Goal: Information Seeking & Learning: Find contact information

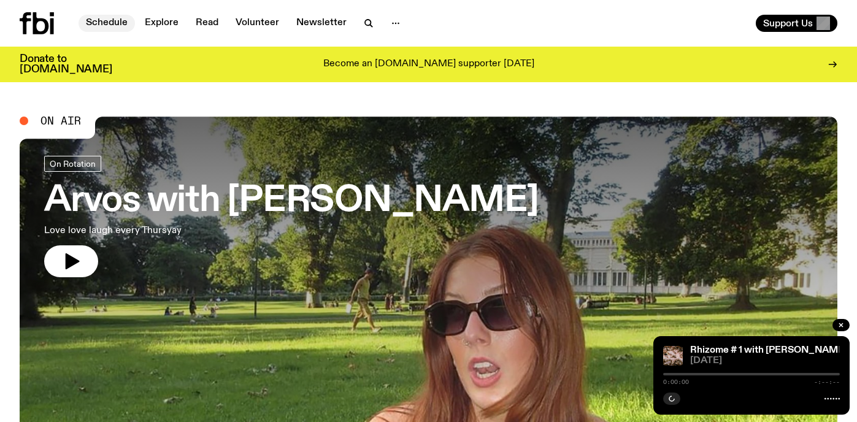
click at [91, 17] on link "Schedule" at bounding box center [107, 23] width 56 height 17
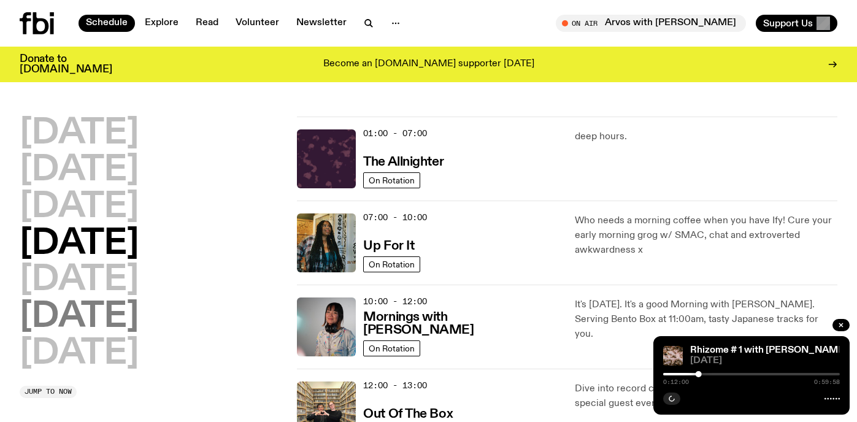
click at [86, 328] on h2 "[DATE]" at bounding box center [79, 317] width 119 height 34
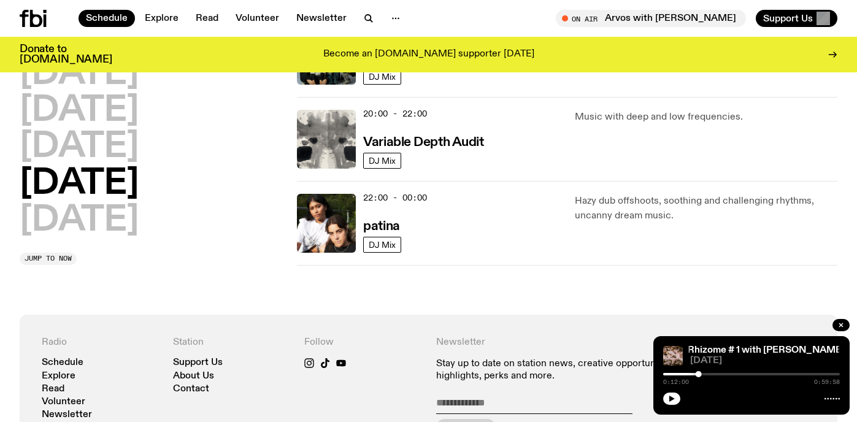
scroll to position [767, 0]
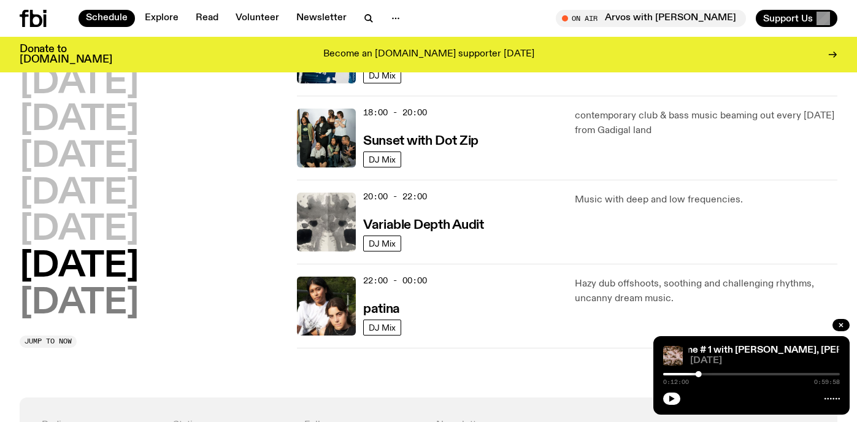
click at [99, 298] on h2 "[DATE]" at bounding box center [79, 303] width 119 height 34
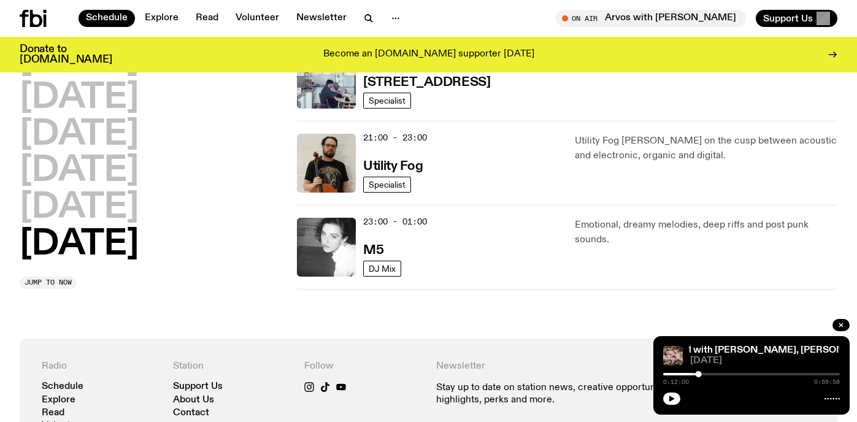
scroll to position [897, 0]
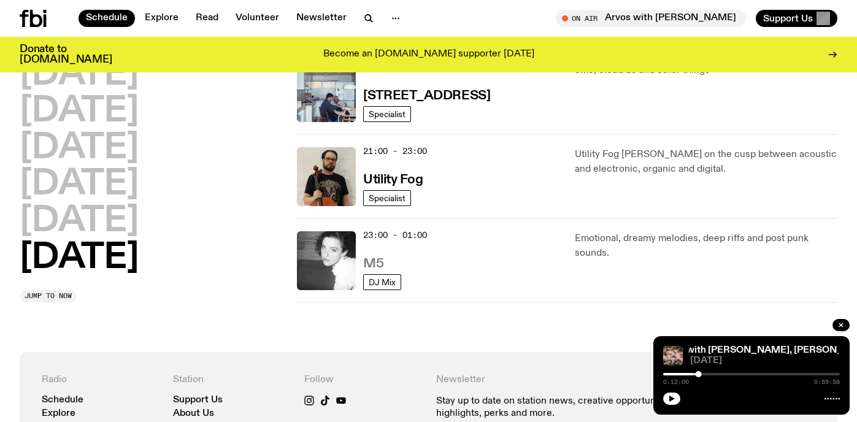
click at [373, 258] on h3 "M5" at bounding box center [373, 264] width 20 height 13
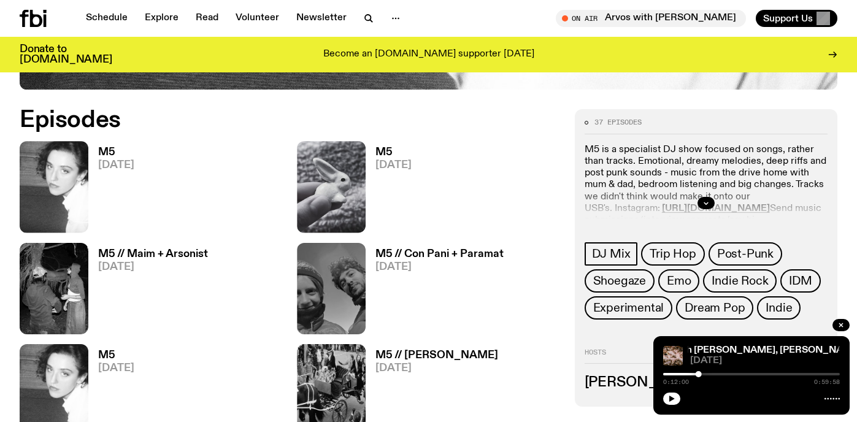
scroll to position [731, 0]
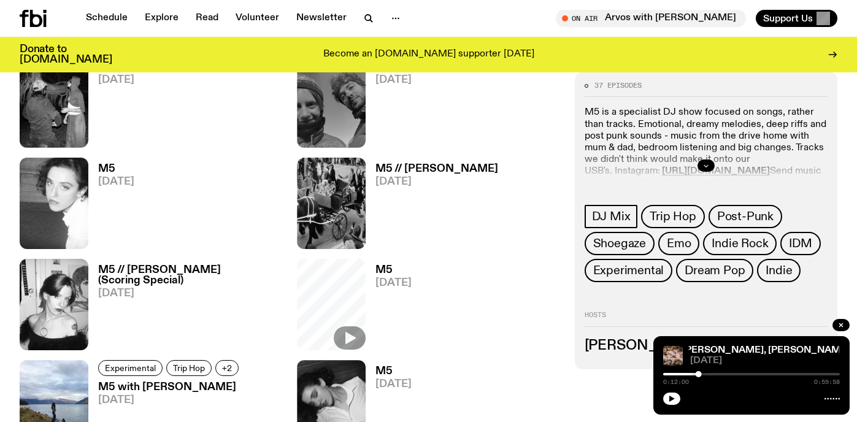
click at [700, 165] on button "button" at bounding box center [705, 166] width 17 height 12
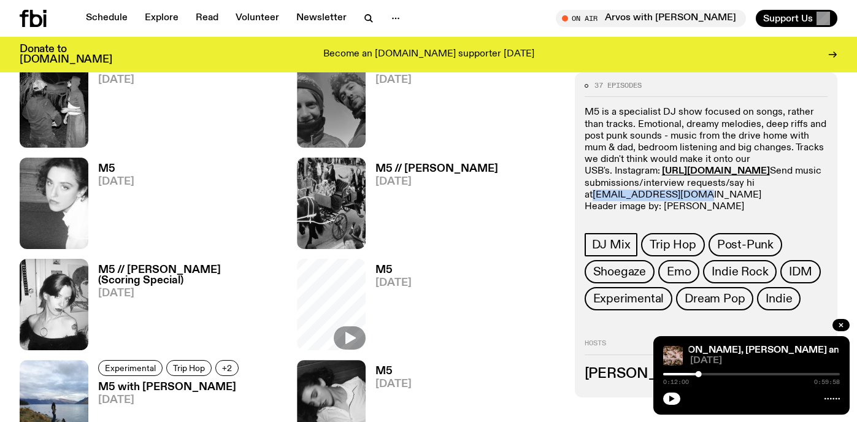
drag, startPoint x: 683, startPoint y: 191, endPoint x: 595, endPoint y: 197, distance: 87.9
click at [595, 197] on p "M5 is a specialist DJ show focused on songs, rather than tracks. Emotional, dre…" at bounding box center [706, 160] width 243 height 106
copy link "[EMAIL_ADDRESS][DOMAIN_NAME]"
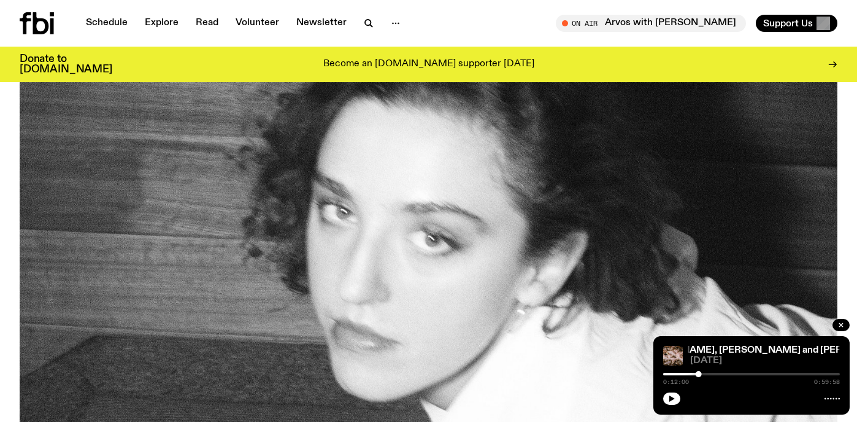
scroll to position [0, 0]
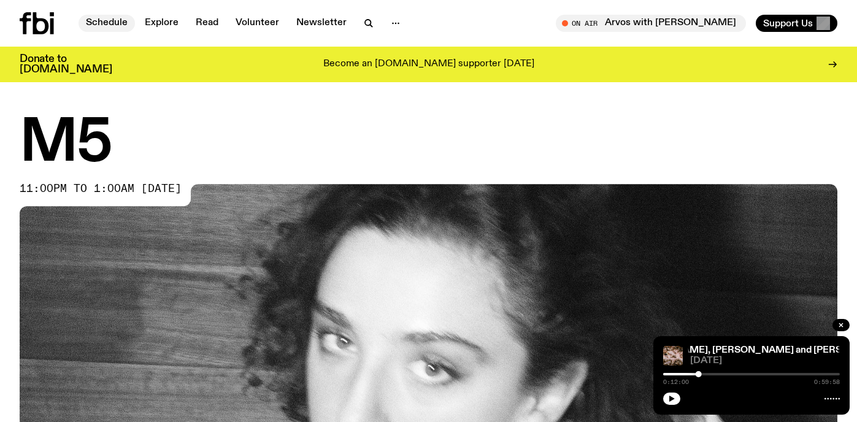
click at [100, 18] on link "Schedule" at bounding box center [107, 23] width 56 height 17
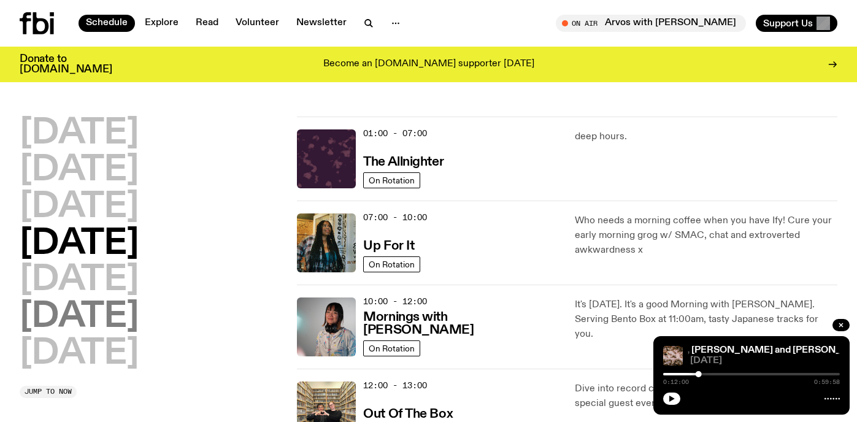
click at [109, 320] on h2 "[DATE]" at bounding box center [79, 317] width 119 height 34
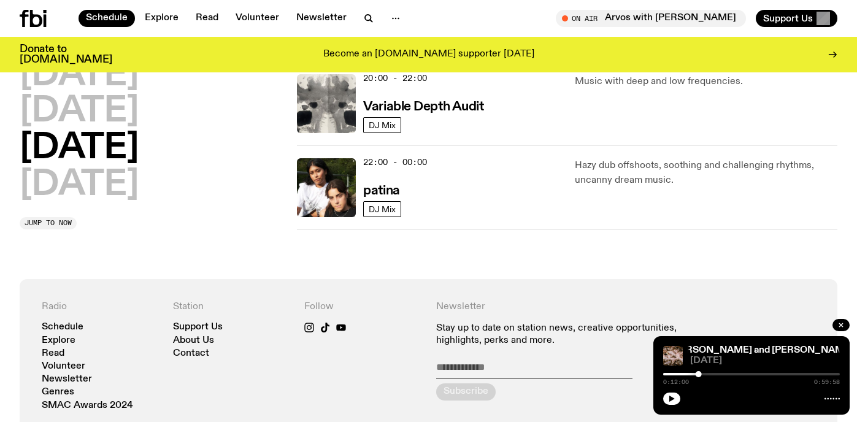
scroll to position [883, 0]
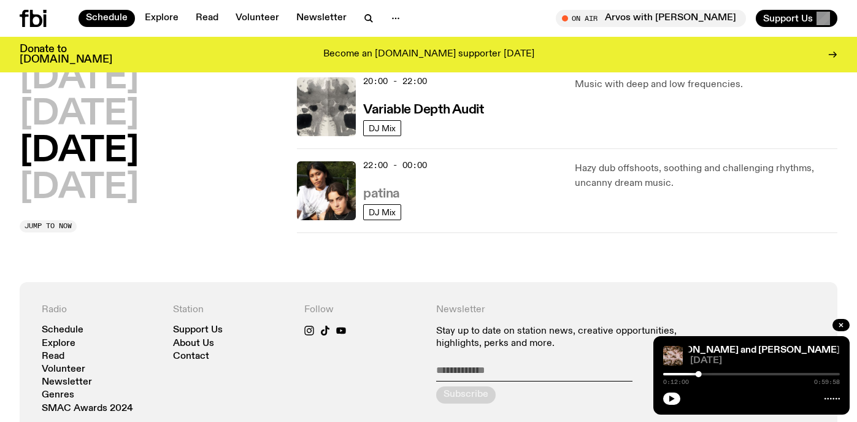
click at [382, 189] on h3 "patina" at bounding box center [381, 194] width 36 height 13
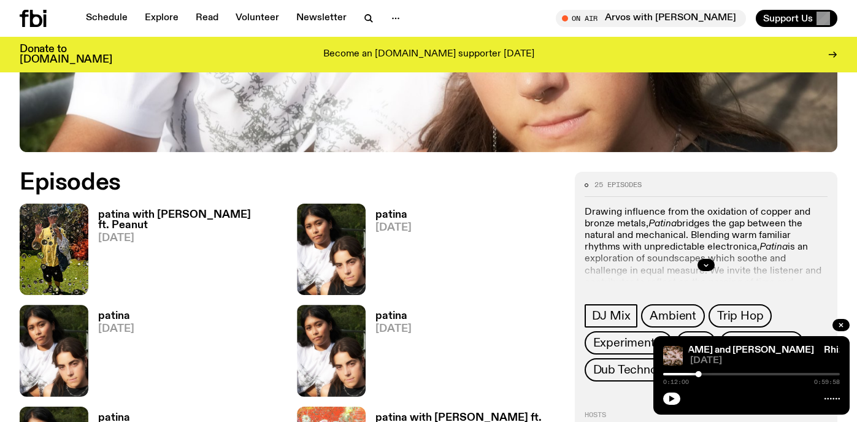
scroll to position [483, 0]
click at [705, 261] on icon "button" at bounding box center [705, 264] width 7 height 7
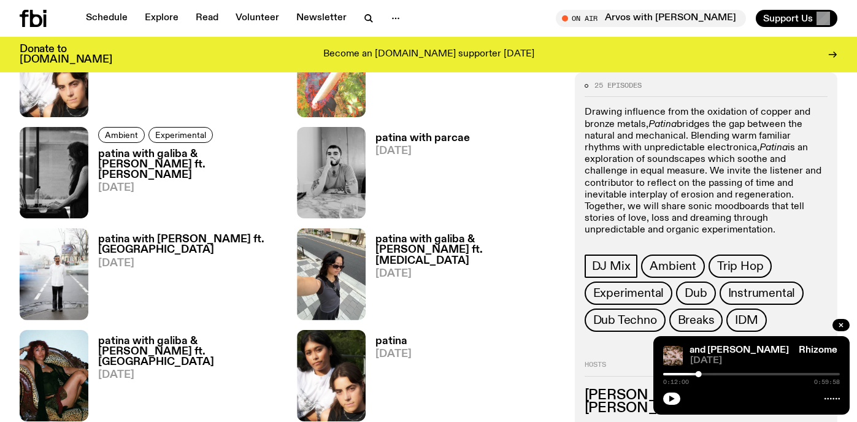
scroll to position [865, 0]
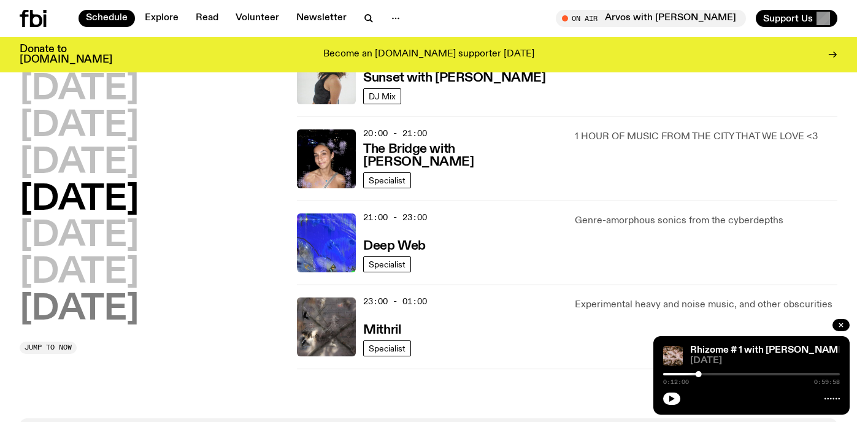
click at [69, 315] on h2 "[DATE]" at bounding box center [79, 310] width 119 height 34
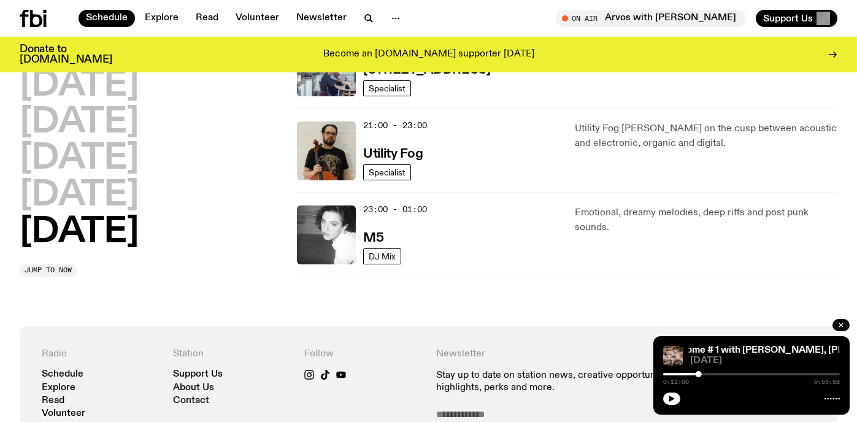
scroll to position [806, 0]
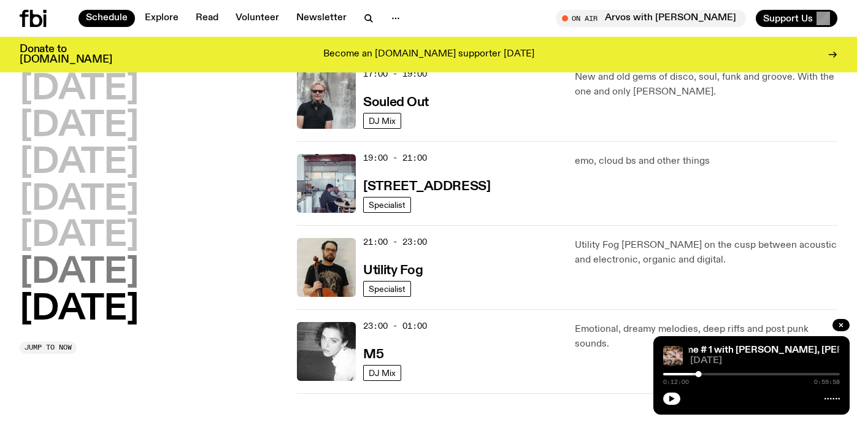
click at [83, 272] on h2 "[DATE]" at bounding box center [79, 273] width 119 height 34
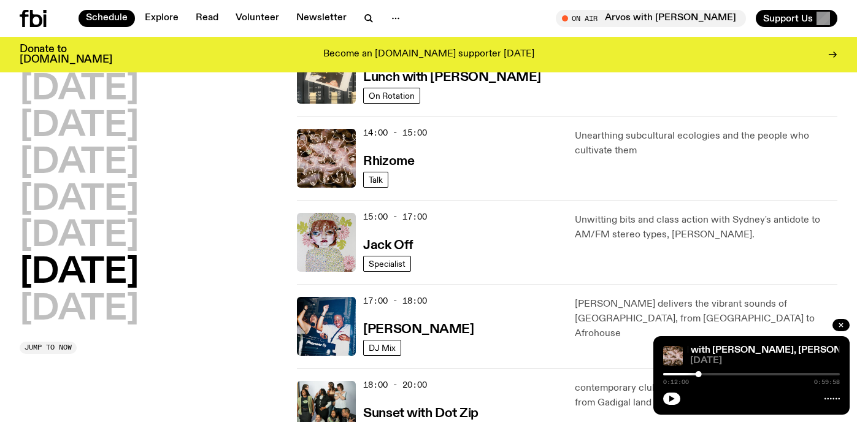
scroll to position [494, 0]
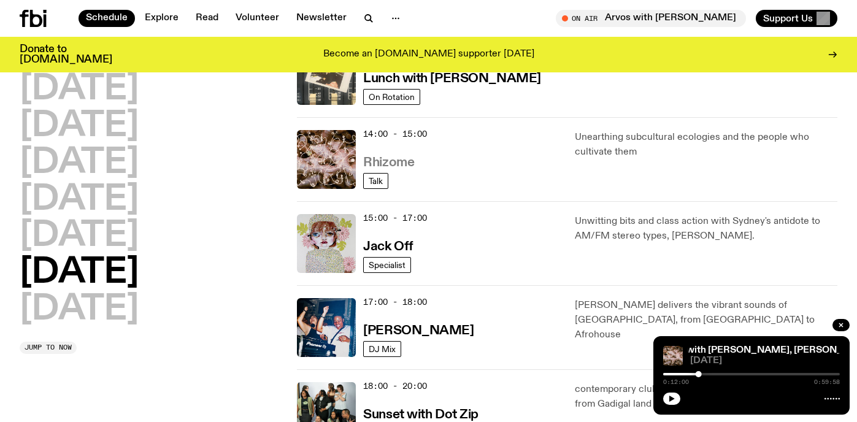
click at [381, 163] on h3 "Rhizome" at bounding box center [388, 162] width 51 height 13
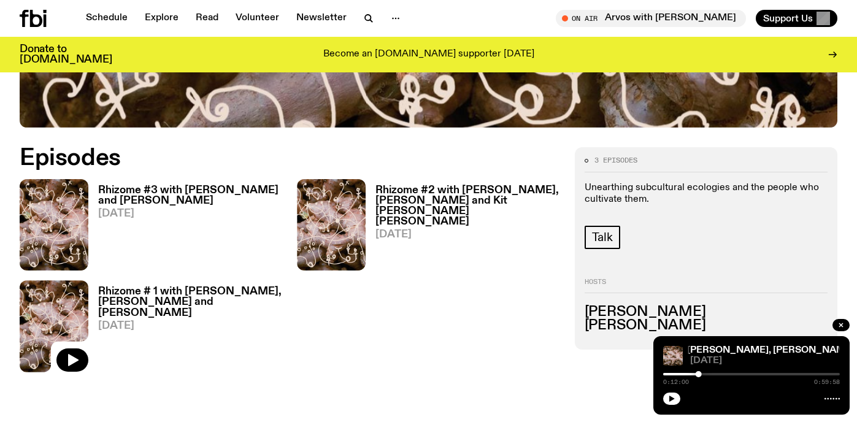
scroll to position [593, 0]
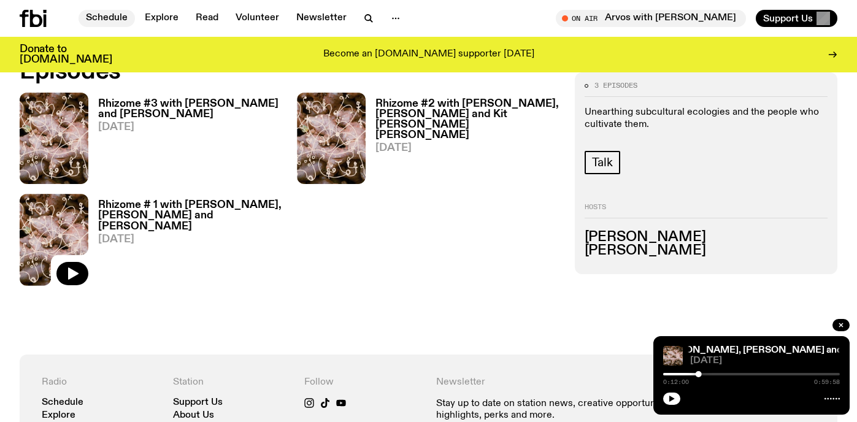
click at [108, 18] on link "Schedule" at bounding box center [107, 18] width 56 height 17
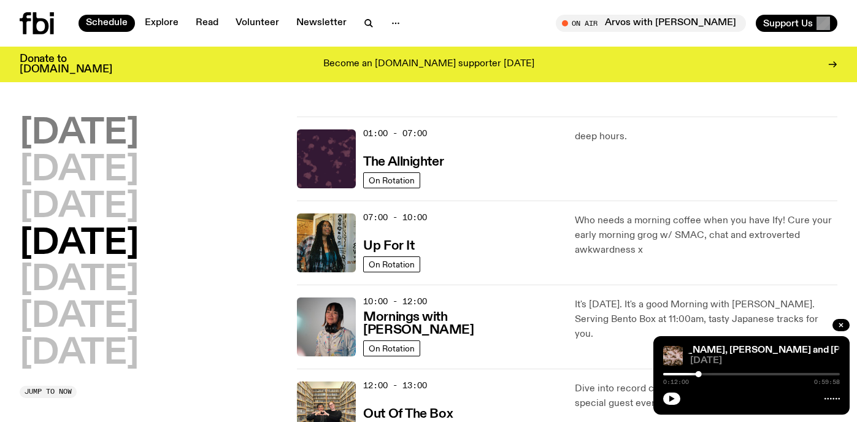
click at [110, 139] on h2 "[DATE]" at bounding box center [79, 134] width 119 height 34
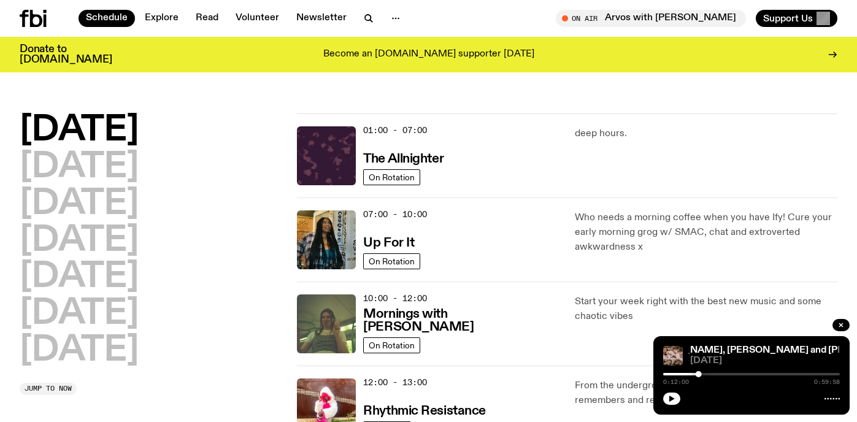
scroll to position [34, 0]
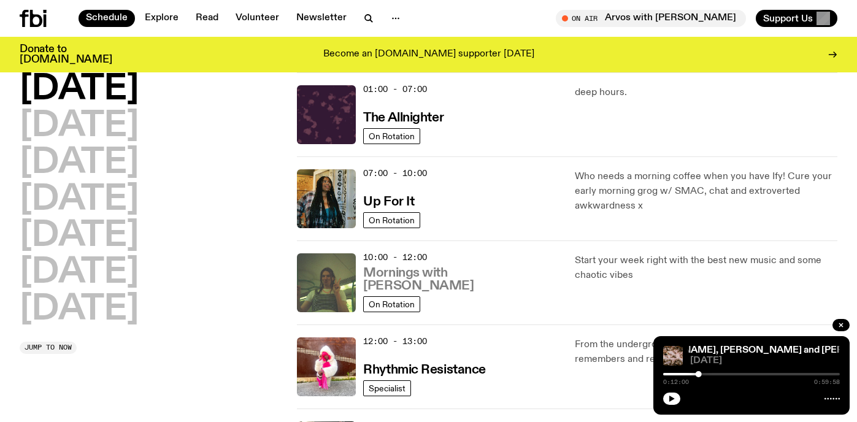
click at [447, 285] on h3 "Mornings with [PERSON_NAME]" at bounding box center [461, 280] width 196 height 26
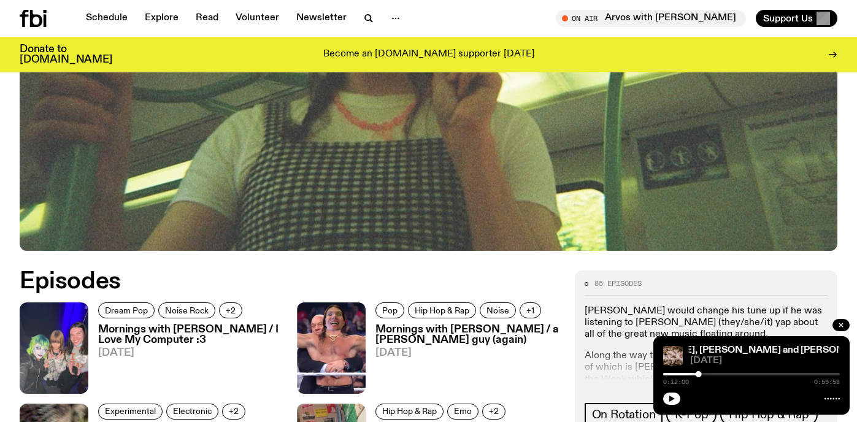
scroll to position [521, 0]
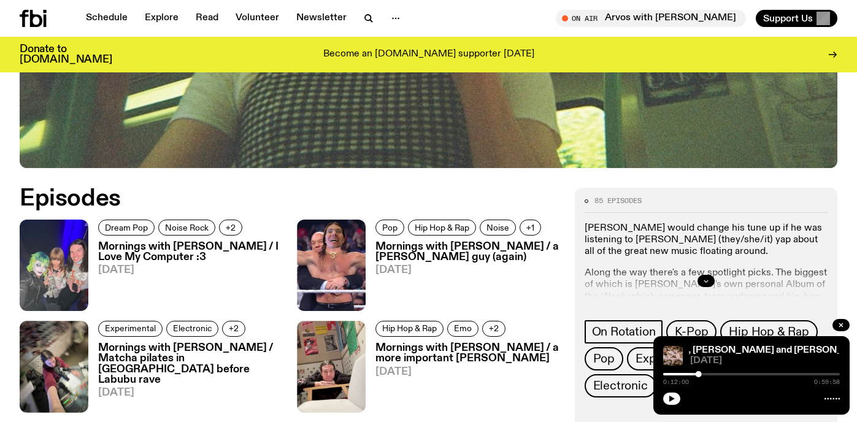
click at [708, 277] on icon "button" at bounding box center [705, 280] width 7 height 7
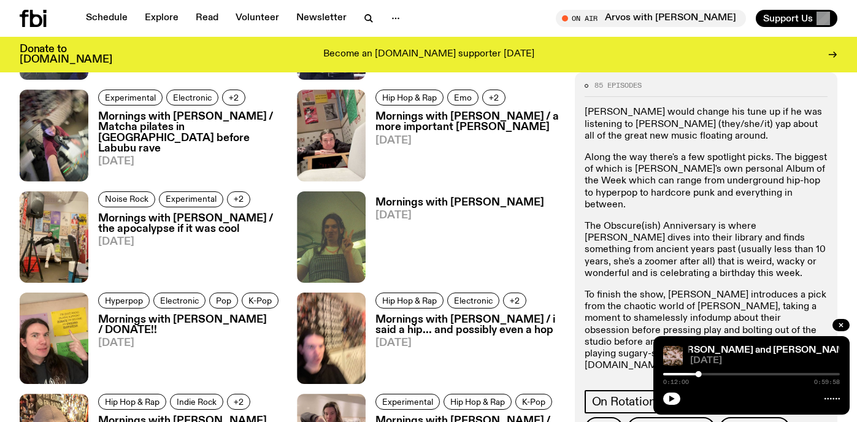
scroll to position [775, 0]
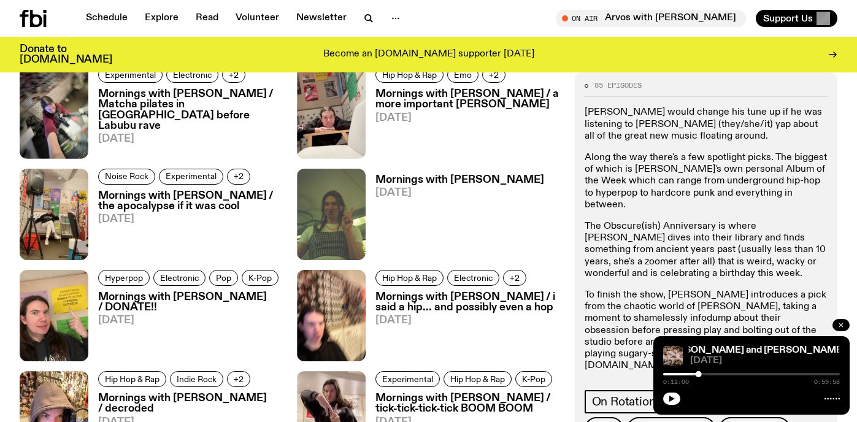
click at [839, 323] on icon "button" at bounding box center [840, 324] width 7 height 7
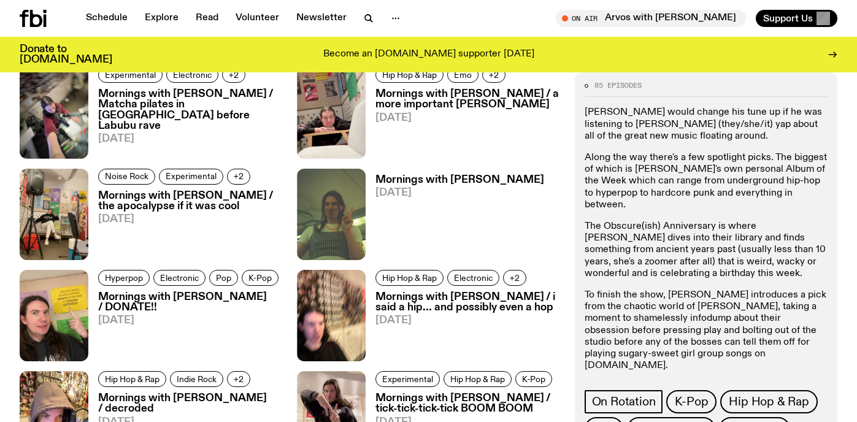
drag, startPoint x: 811, startPoint y: 361, endPoint x: 725, endPoint y: 360, distance: 86.5
click at [725, 382] on p "To get in touch, hit [PERSON_NAME] up at [PERSON_NAME][EMAIL_ADDRESS][DOMAIN_NA…" at bounding box center [706, 400] width 243 height 36
copy link "[PERSON_NAME][EMAIL_ADDRESS][DOMAIN_NAME]"
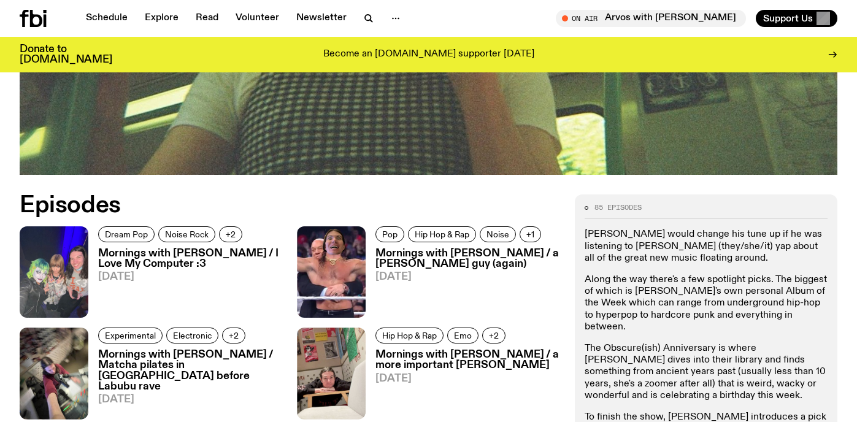
scroll to position [0, 0]
